Goal: Communication & Community: Share content

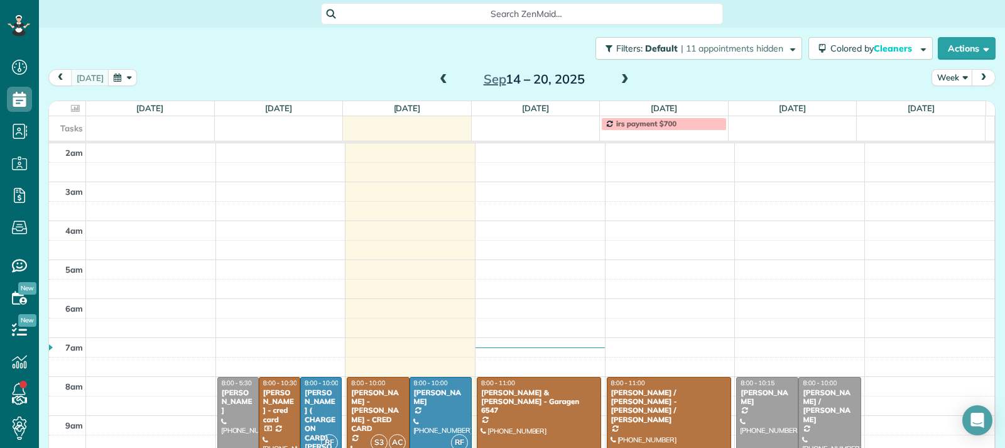
scroll to position [195, 0]
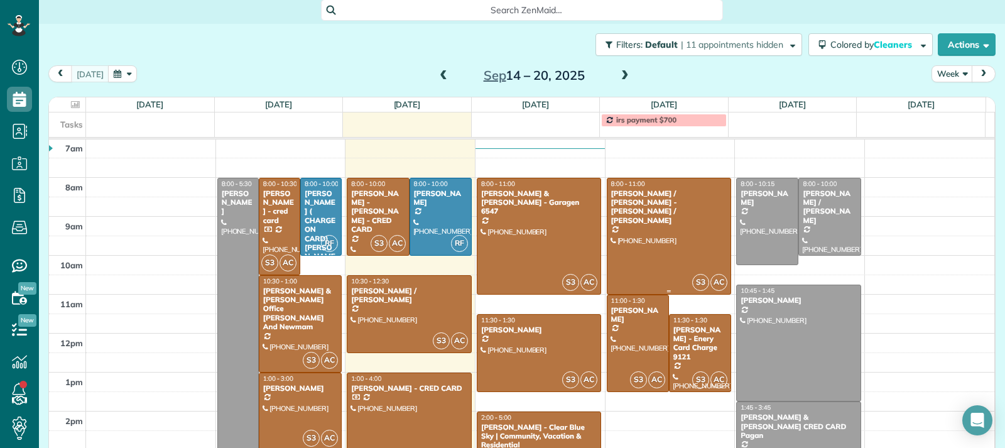
click at [636, 248] on div at bounding box center [670, 236] width 124 height 116
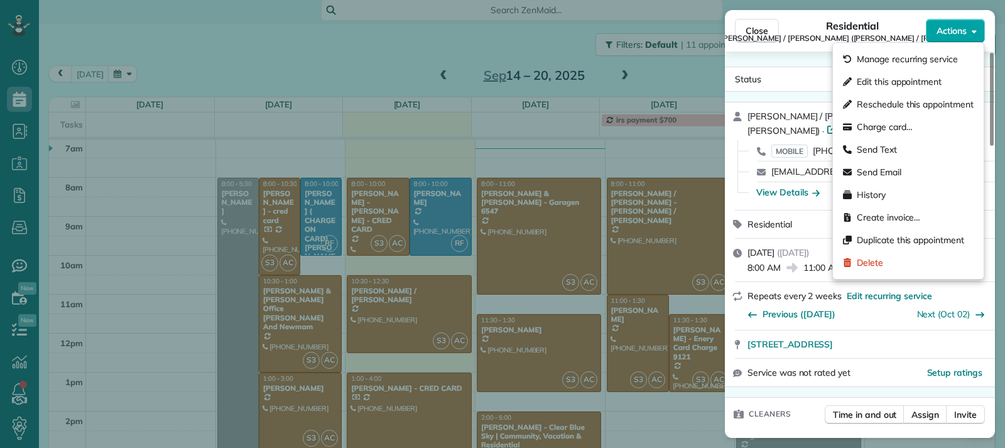
click at [941, 32] on span "Actions" at bounding box center [952, 31] width 30 height 13
click at [890, 148] on span "Send Text" at bounding box center [877, 149] width 40 height 13
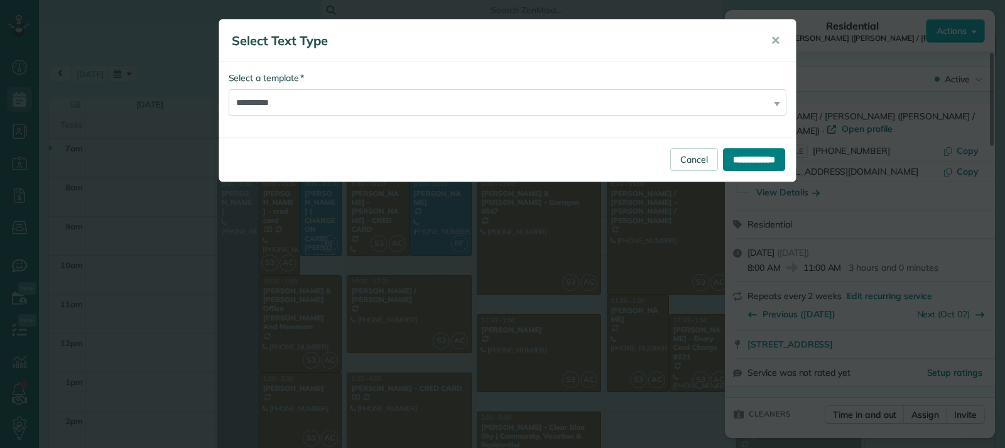
click at [745, 160] on input "**********" at bounding box center [754, 159] width 62 height 23
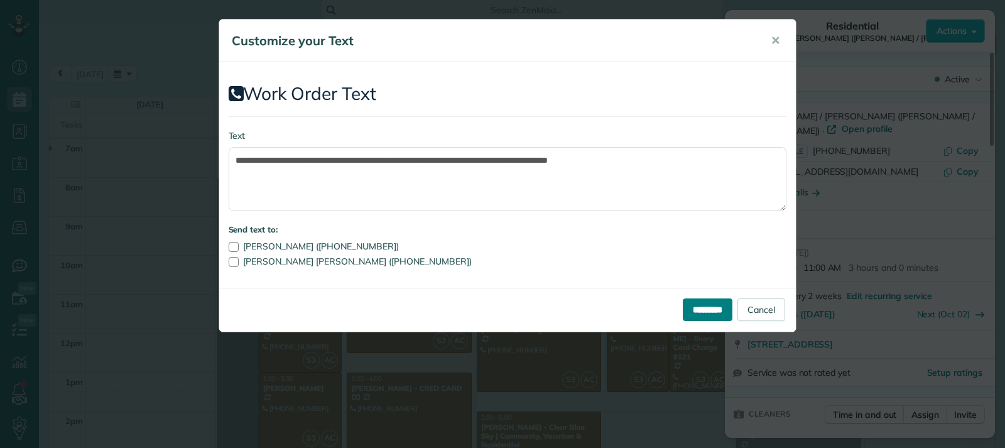
click at [704, 311] on input "*********" at bounding box center [708, 310] width 50 height 23
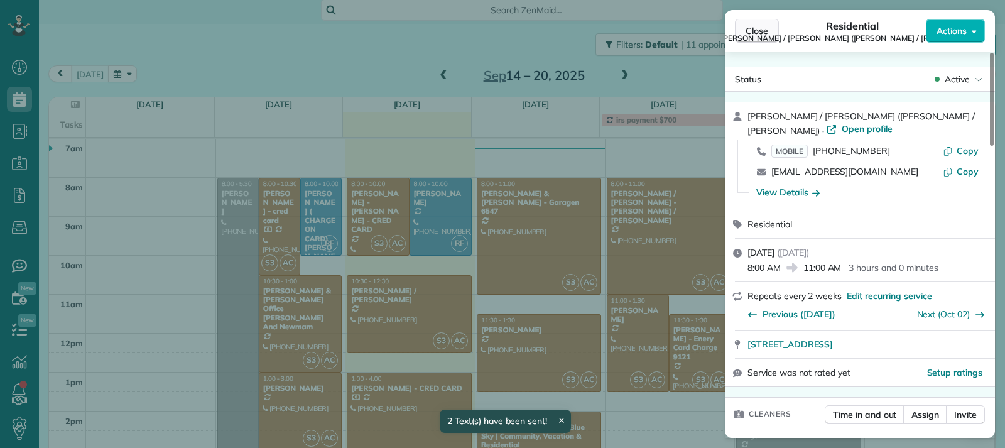
click at [743, 34] on button "Close" at bounding box center [757, 31] width 44 height 24
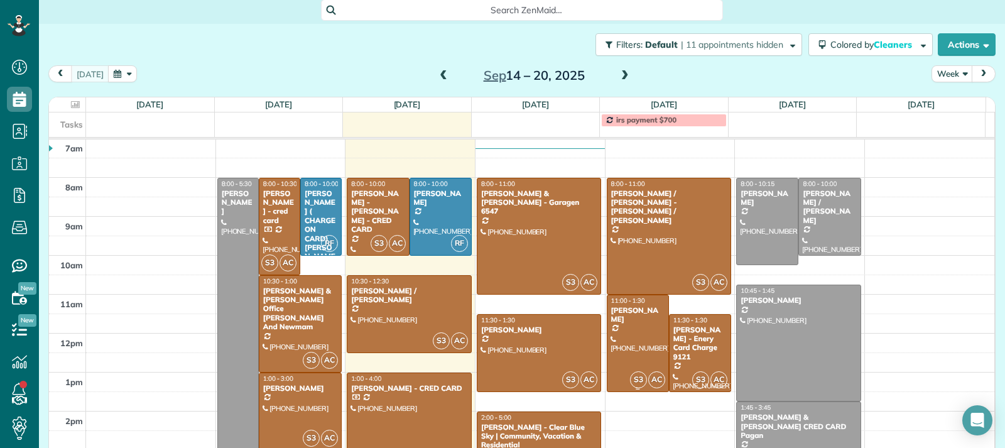
click at [628, 368] on div at bounding box center [638, 343] width 61 height 96
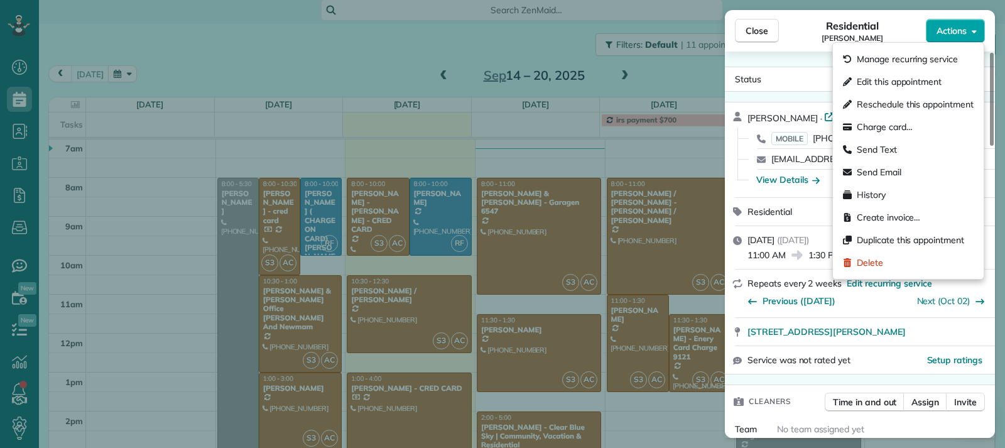
click at [948, 38] on button "Actions" at bounding box center [955, 31] width 59 height 24
click at [887, 150] on span "Send Text" at bounding box center [877, 149] width 40 height 13
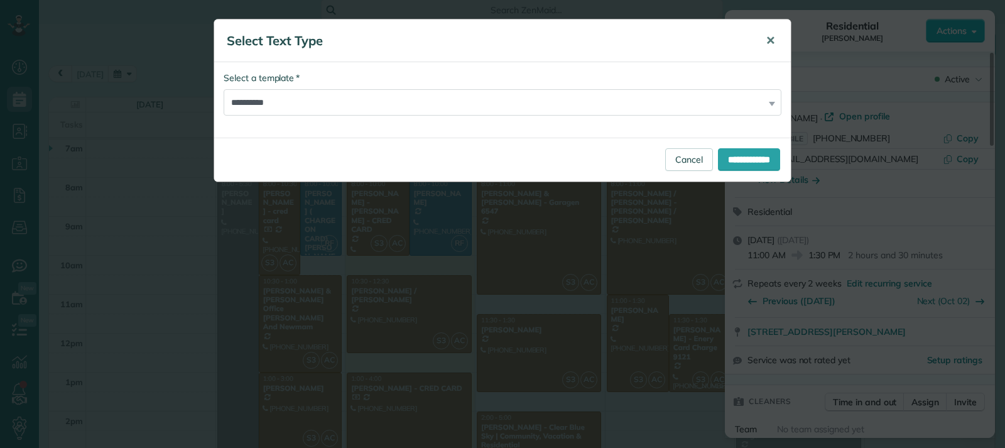
click at [774, 38] on span "✕" at bounding box center [770, 40] width 9 height 14
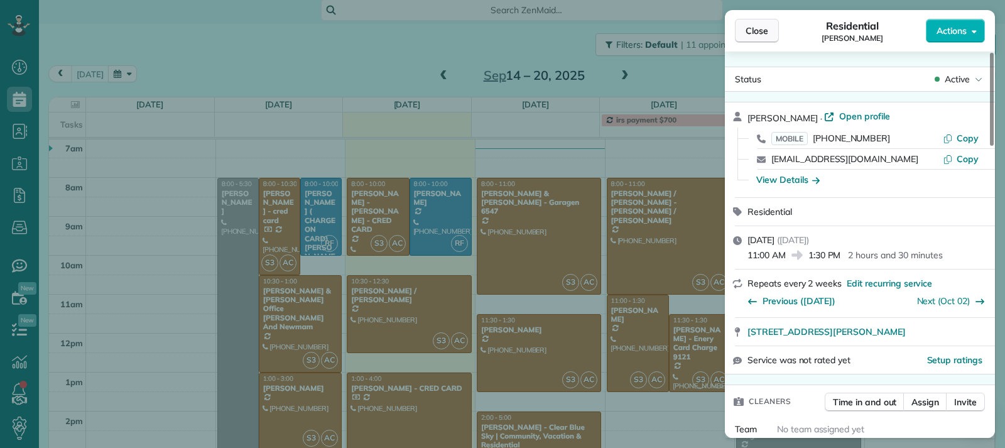
click at [753, 35] on span "Close" at bounding box center [757, 31] width 23 height 13
